Goal: Check status: Check status

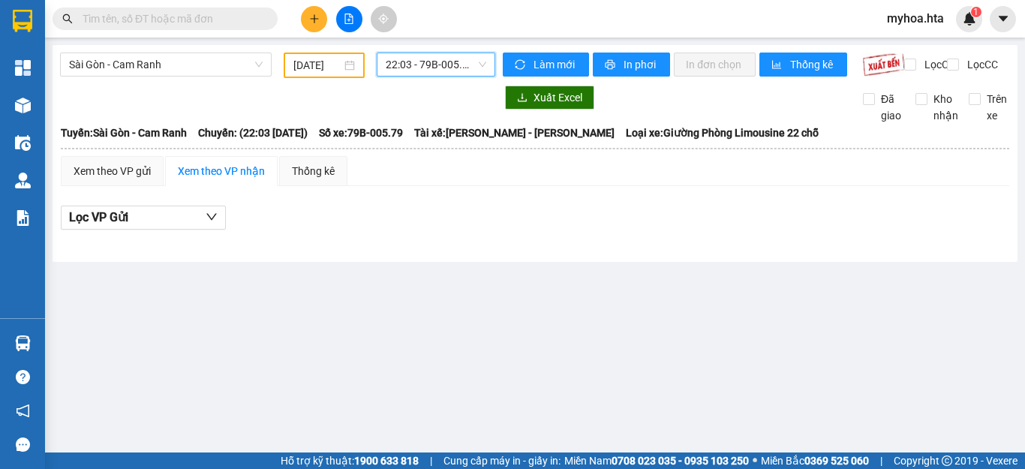
click at [348, 32] on div "Kết quả tìm kiếm ( 0 ) Bộ lọc No Data myhoa.hta 1" at bounding box center [512, 19] width 1025 height 38
click at [351, 27] on button at bounding box center [349, 19] width 26 height 26
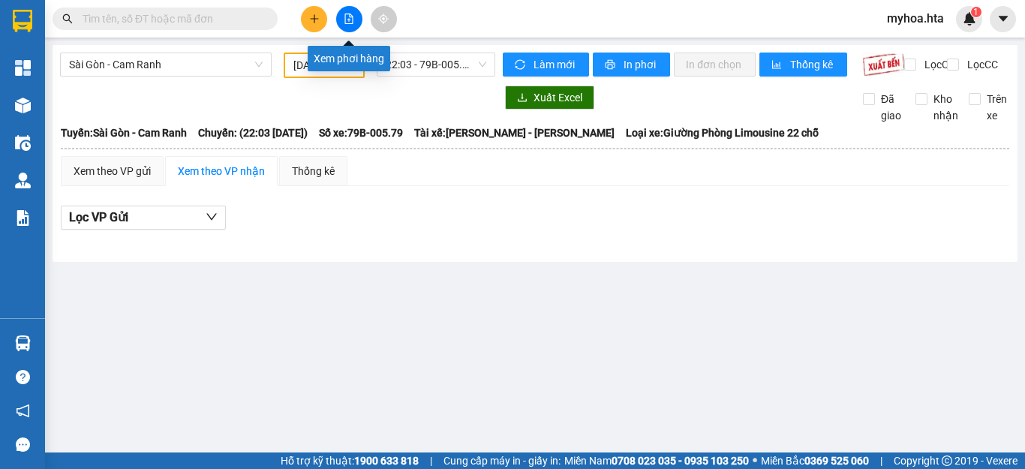
click at [351, 20] on icon "file-add" at bounding box center [349, 19] width 11 height 11
drag, startPoint x: 237, startPoint y: 52, endPoint x: 227, endPoint y: 74, distance: 23.9
click at [235, 56] on div "[GEOGRAPHIC_DATA] - Cam Ranh [DATE] 22:03 - 79B-005.79 Làm mới In phơi In đơn c…" at bounding box center [535, 153] width 965 height 217
drag, startPoint x: 329, startPoint y: 64, endPoint x: 334, endPoint y: 104, distance: 40.0
click at [328, 65] on input "[DATE]" at bounding box center [317, 65] width 48 height 17
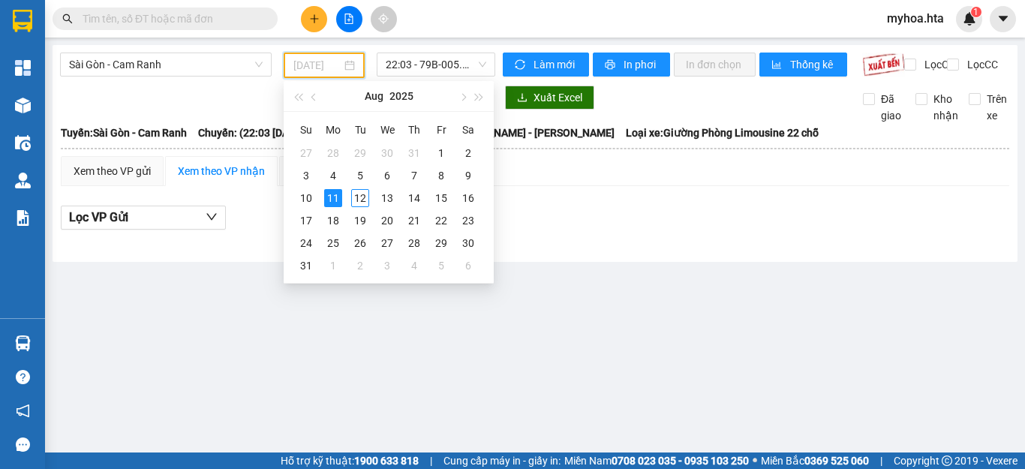
type input "[DATE]"
click at [417, 68] on span "22:03 - 79B-005.79" at bounding box center [436, 64] width 101 height 23
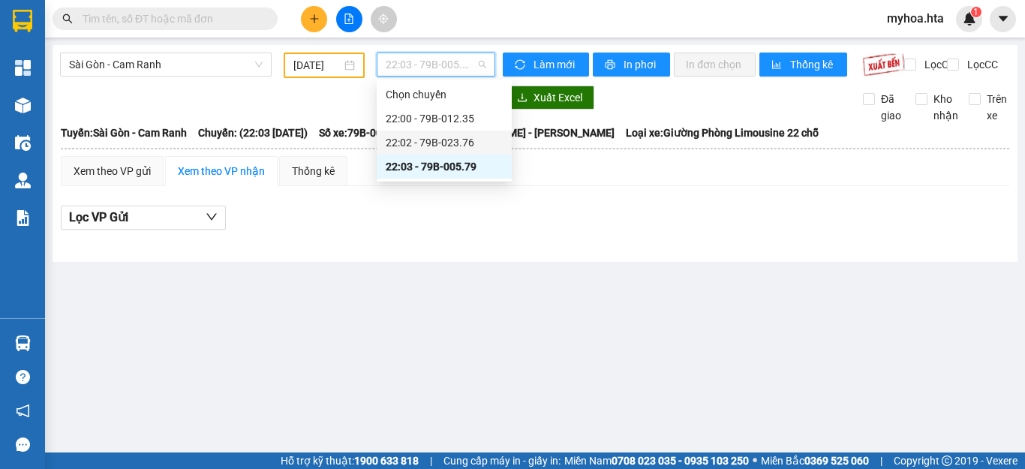
click at [442, 146] on div "22:02 - 79B-023.76" at bounding box center [444, 142] width 117 height 17
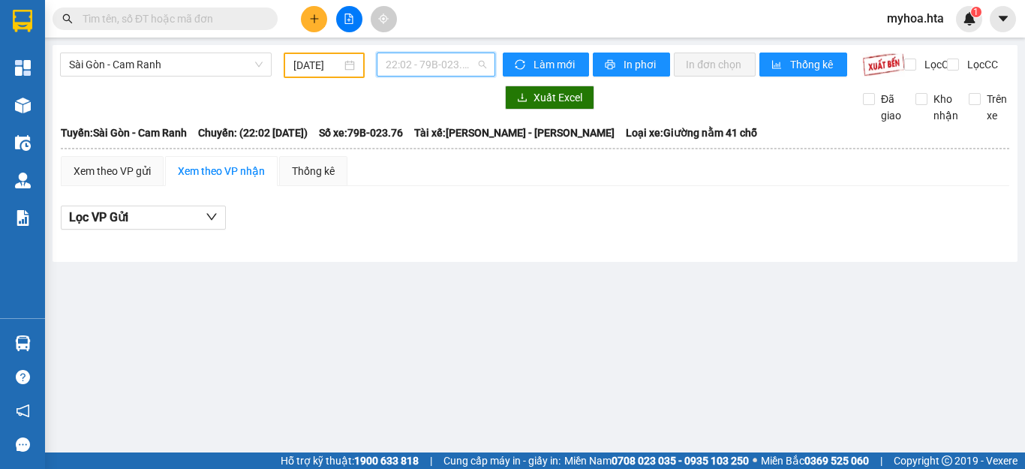
click at [451, 69] on span "22:02 - 79B-023.76" at bounding box center [436, 64] width 101 height 23
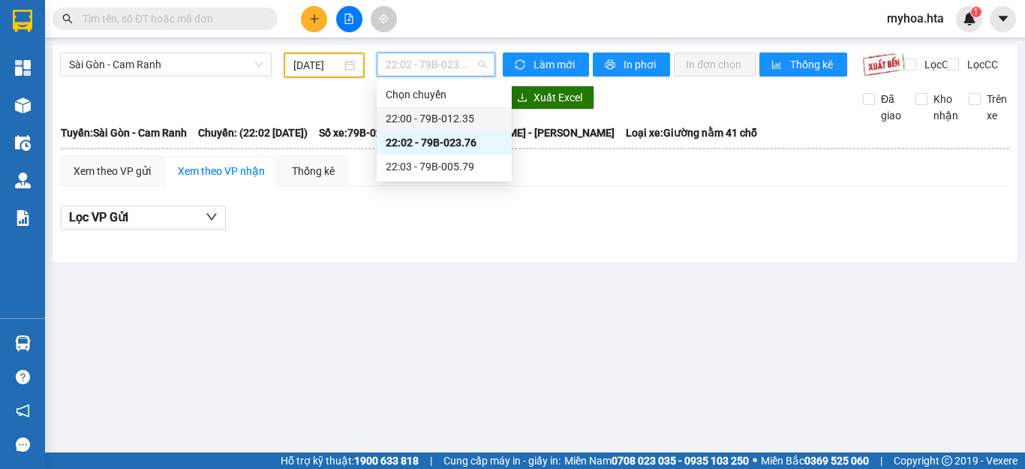
drag, startPoint x: 458, startPoint y: 107, endPoint x: 450, endPoint y: 118, distance: 12.9
click at [455, 110] on div "22:00 - 79B-012.35" at bounding box center [444, 119] width 135 height 24
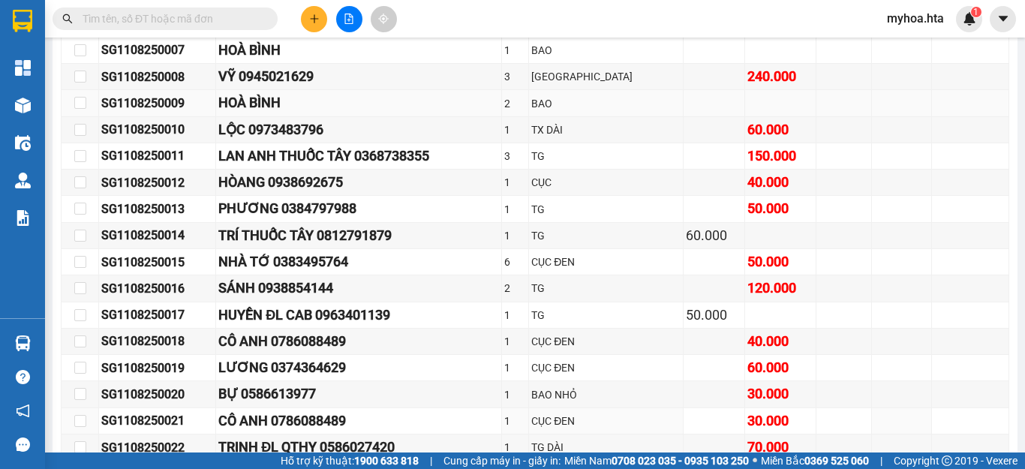
scroll to position [537, 0]
